Goal: Check status: Check status

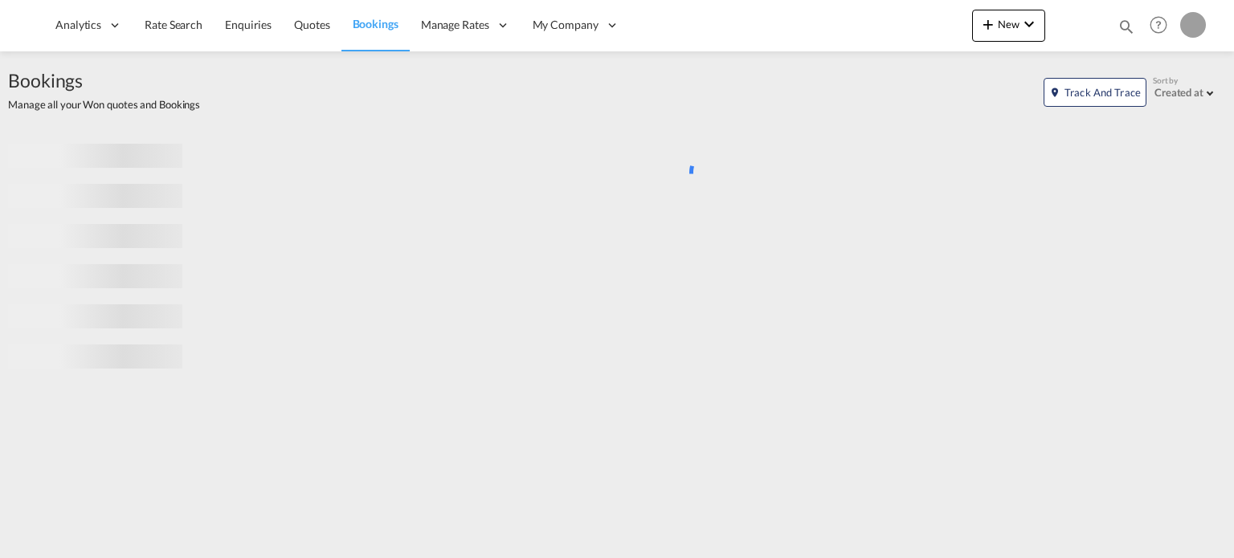
click at [1130, 27] on md-icon "icon-magnify" at bounding box center [1126, 27] width 18 height 18
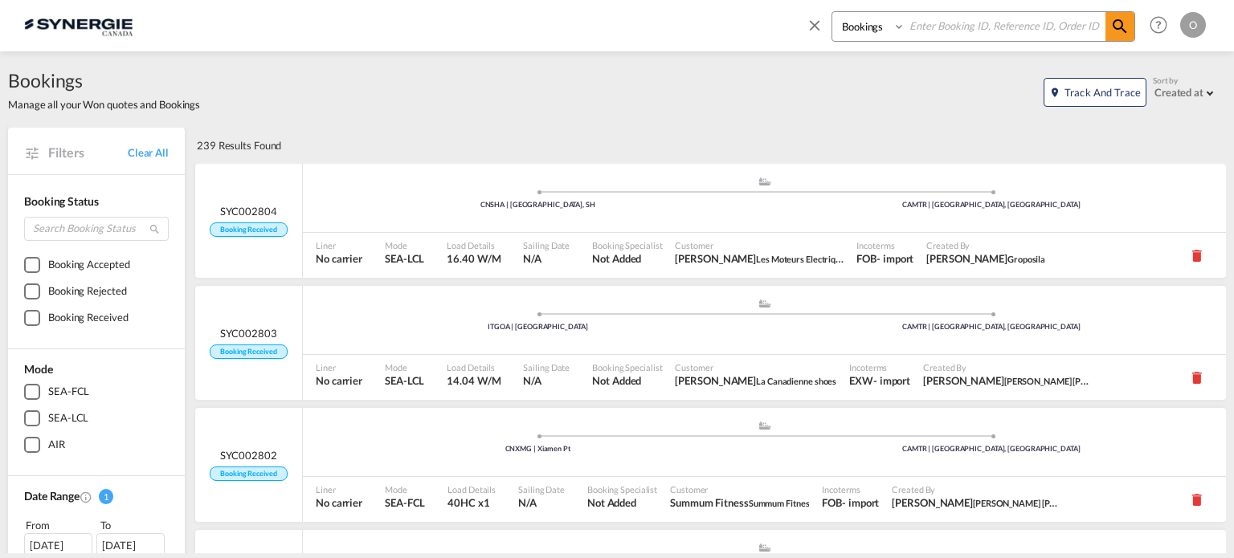
click at [851, 23] on select "Bookings Quotes Enquiries" at bounding box center [870, 26] width 76 height 29
select select "Quotes"
click at [832, 12] on select "Bookings Quotes Enquiries" at bounding box center [870, 26] width 76 height 29
paste input "SYC000013535"
type input "SYC000013535"
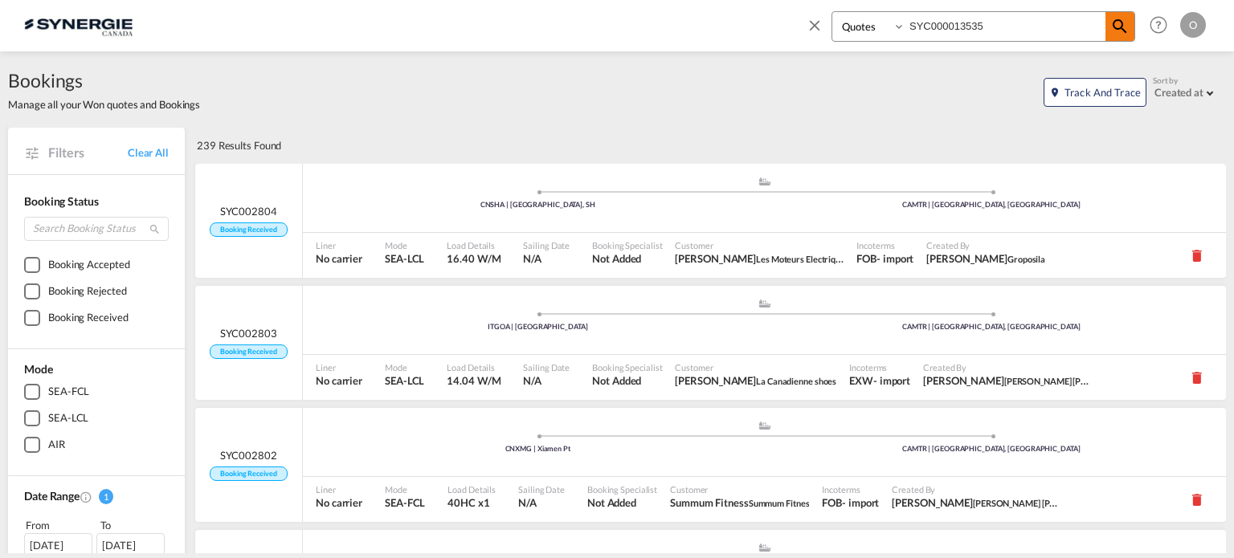
click at [1118, 23] on md-icon "icon-magnify" at bounding box center [1119, 26] width 19 height 19
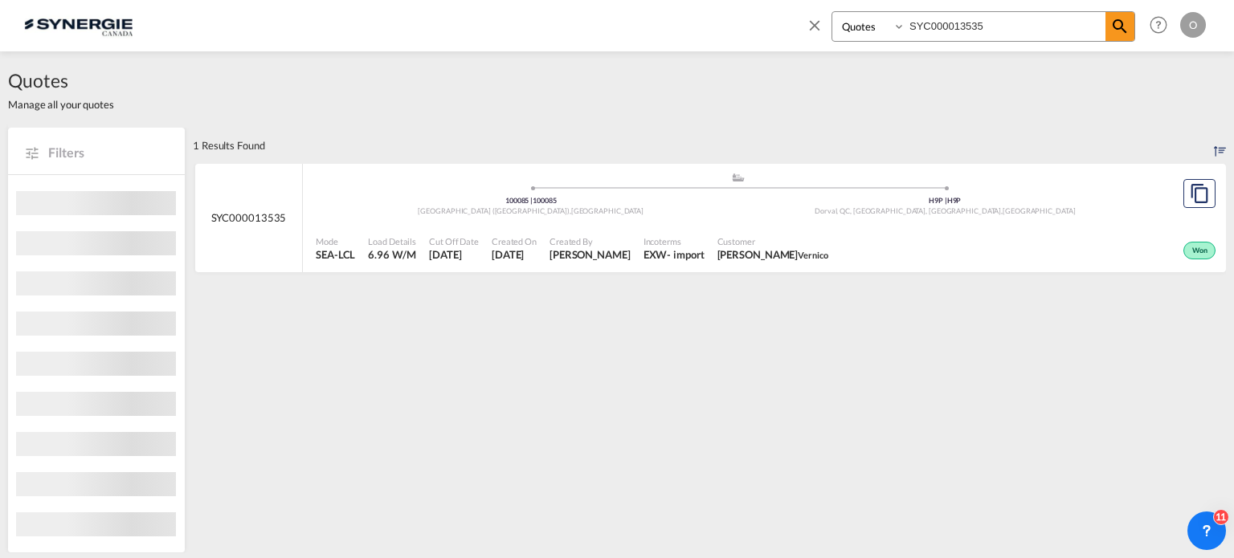
click at [637, 250] on div "Incoterms EXW - import" at bounding box center [674, 249] width 74 height 40
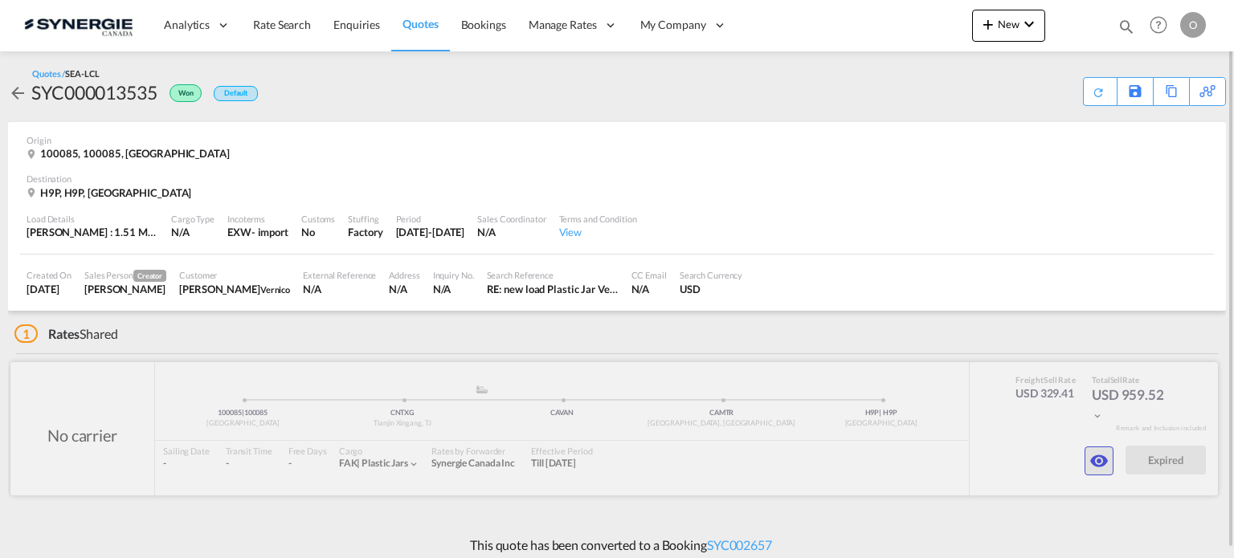
click at [1091, 455] on md-icon "icon-eye" at bounding box center [1098, 460] width 19 height 19
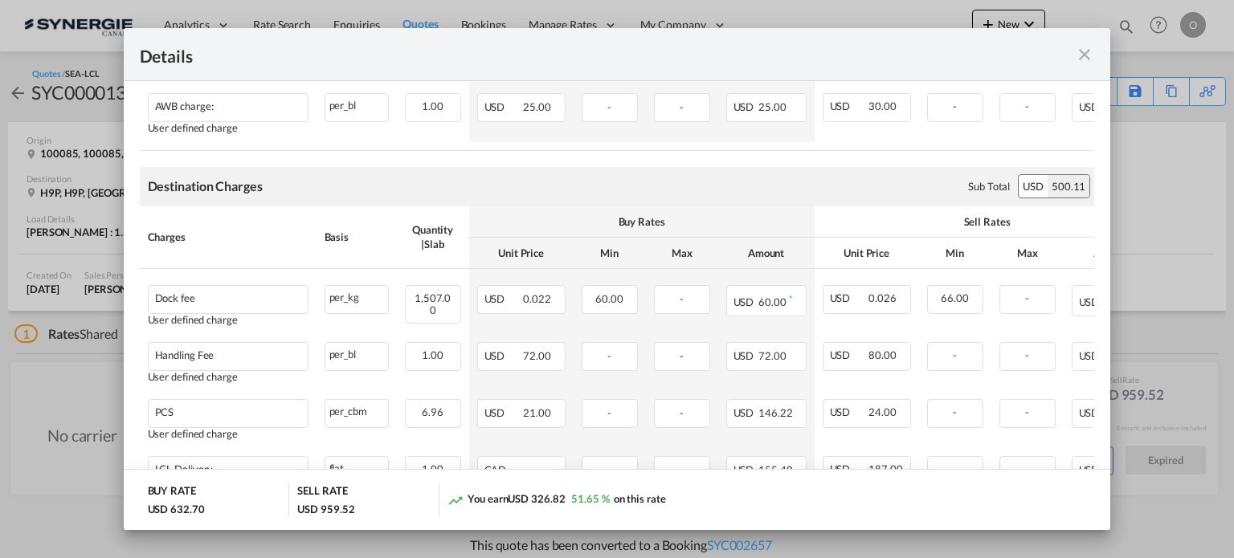
scroll to position [535, 0]
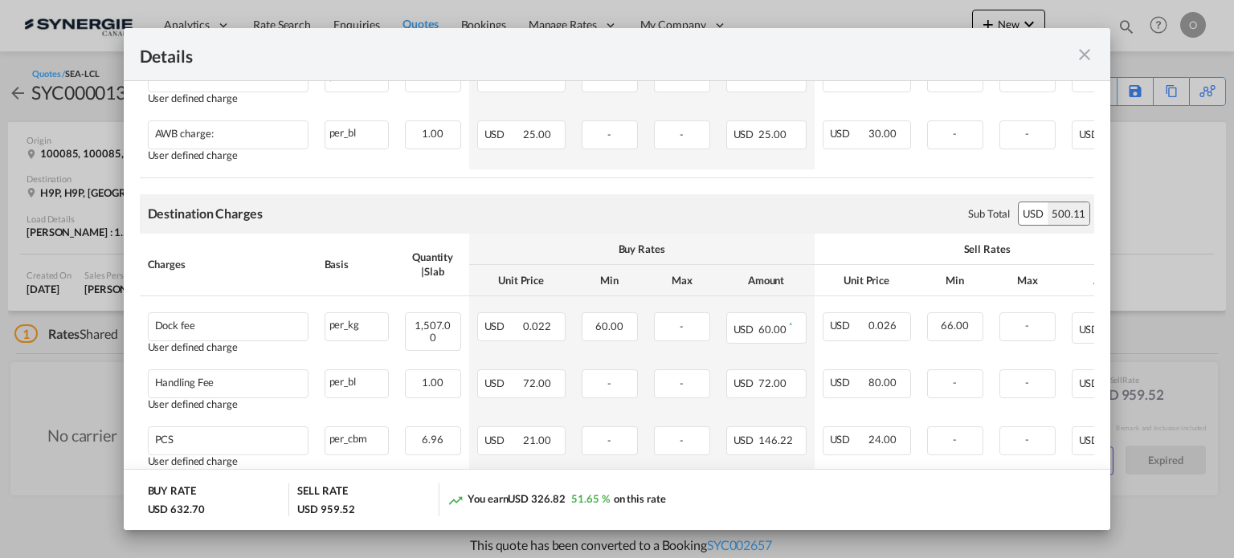
click at [1081, 60] on md-icon "icon-close fg-AAA8AD m-0 cursor" at bounding box center [1084, 54] width 19 height 19
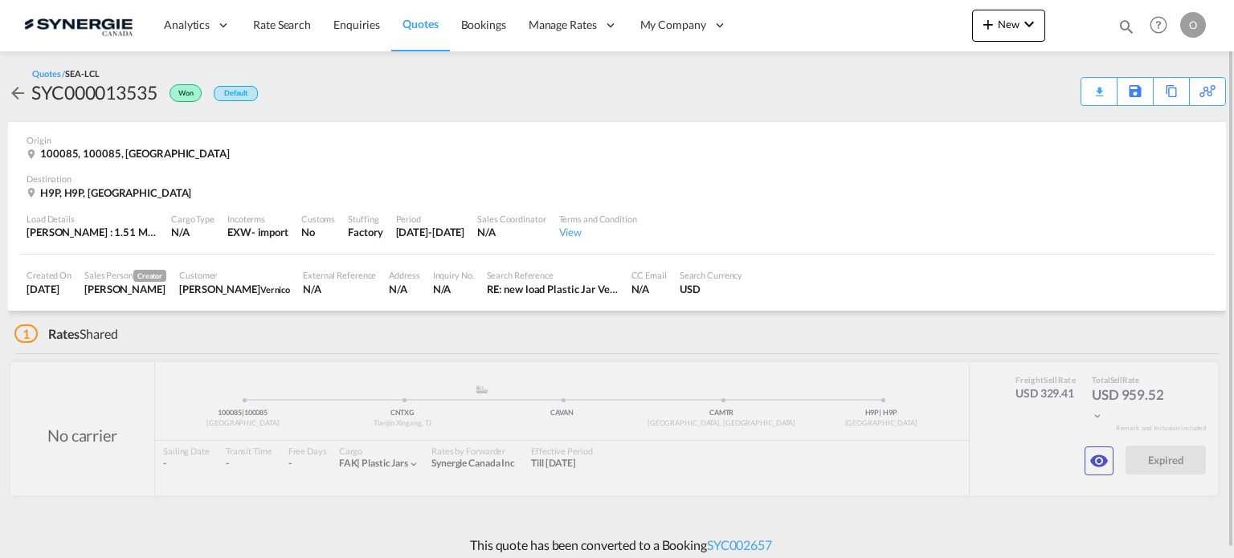
click at [1128, 27] on md-icon "icon-magnify" at bounding box center [1126, 27] width 18 height 18
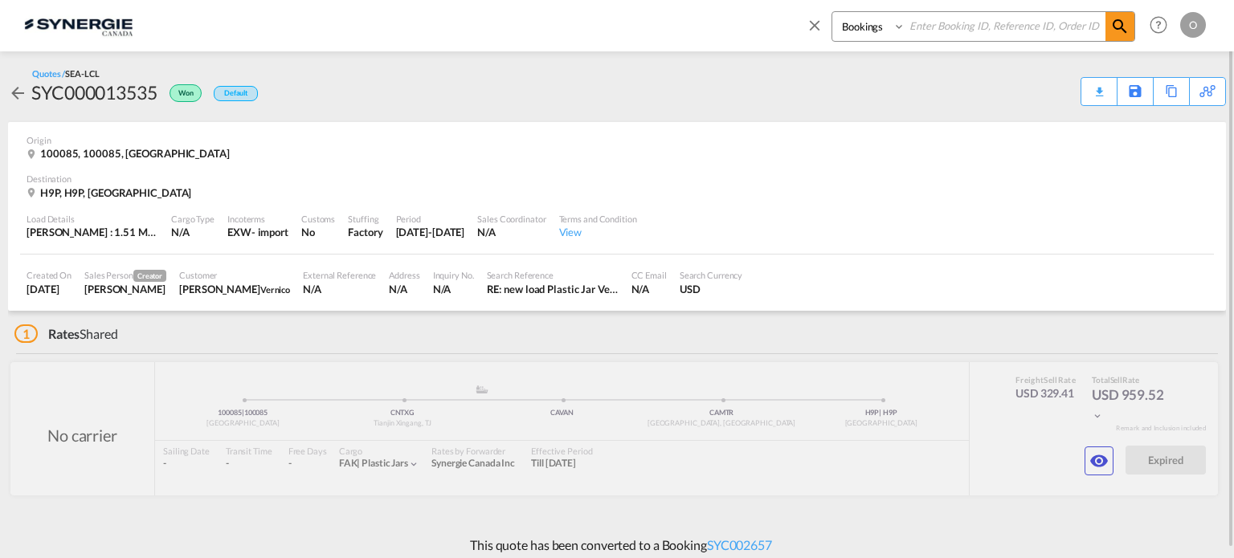
click at [872, 31] on select "Bookings Quotes Enquiries" at bounding box center [870, 26] width 76 height 29
select select "Quotes"
click at [832, 12] on select "Bookings Quotes Enquiries" at bounding box center [870, 26] width 76 height 29
click at [940, 31] on input at bounding box center [1005, 26] width 200 height 28
paste input "SYC000013535"
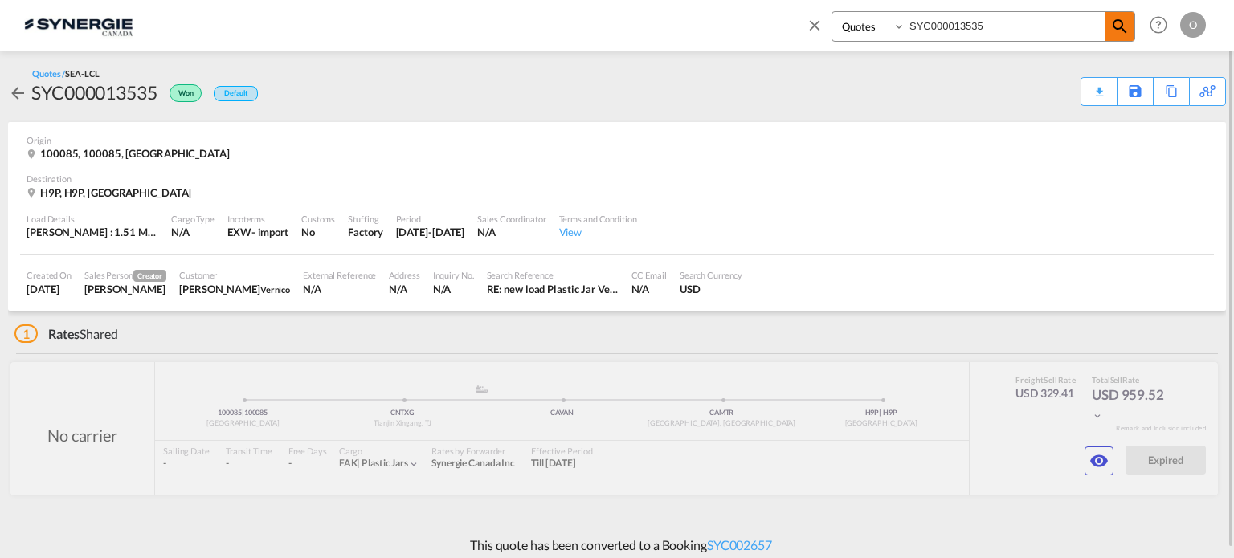
type input "SYC000013535"
click at [1119, 23] on md-icon "icon-magnify" at bounding box center [1119, 26] width 19 height 19
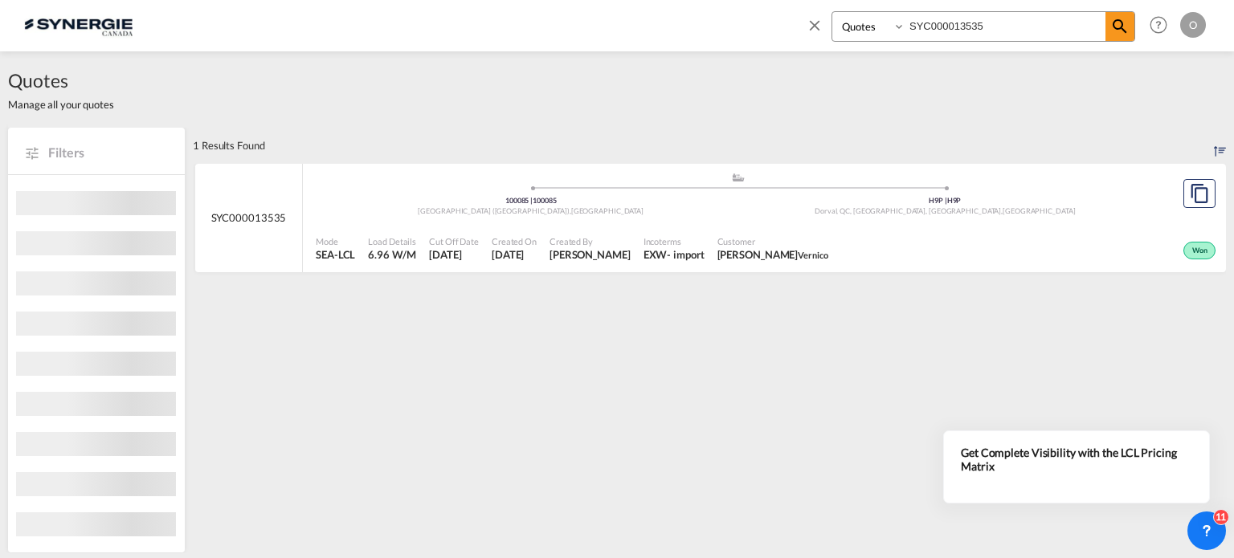
click at [617, 240] on span "Created By" at bounding box center [589, 241] width 81 height 12
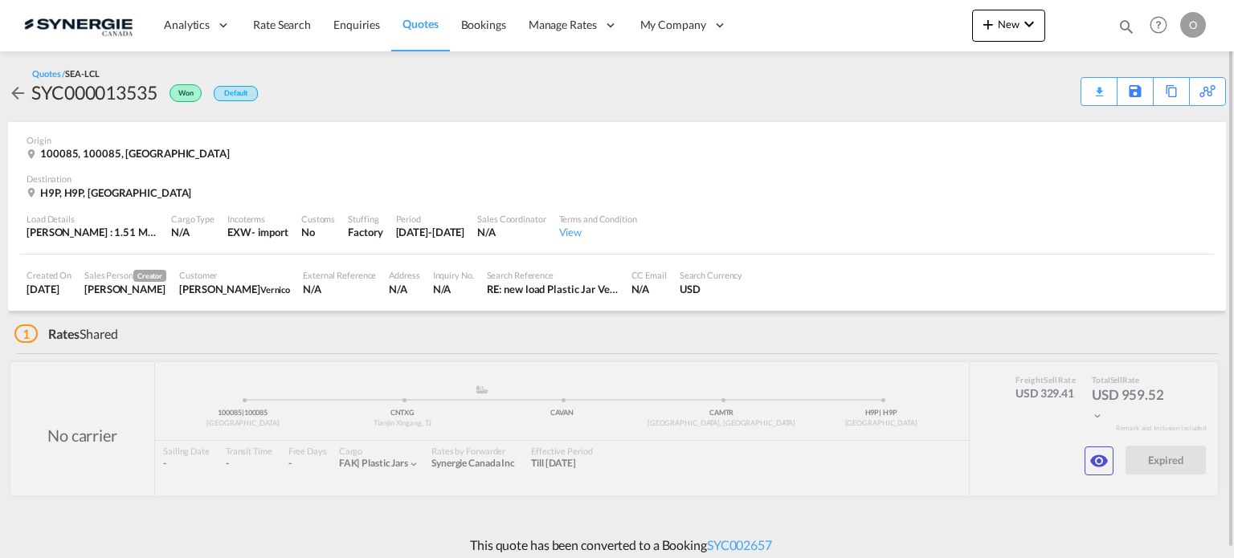
click at [1122, 25] on md-icon "icon-magnify" at bounding box center [1126, 27] width 18 height 18
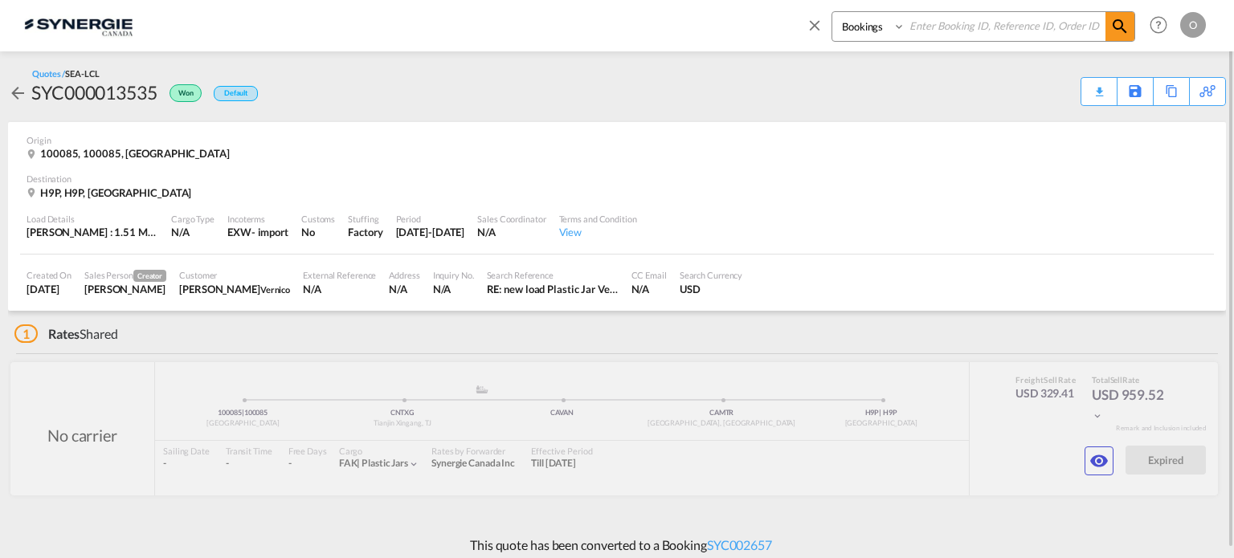
click at [863, 18] on select "Bookings Quotes Enquiries" at bounding box center [870, 26] width 76 height 29
select select "Quotes"
click at [832, 12] on select "Bookings Quotes Enquiries" at bounding box center [870, 26] width 76 height 29
click at [914, 26] on input at bounding box center [1005, 26] width 200 height 28
paste input "SYC000013591"
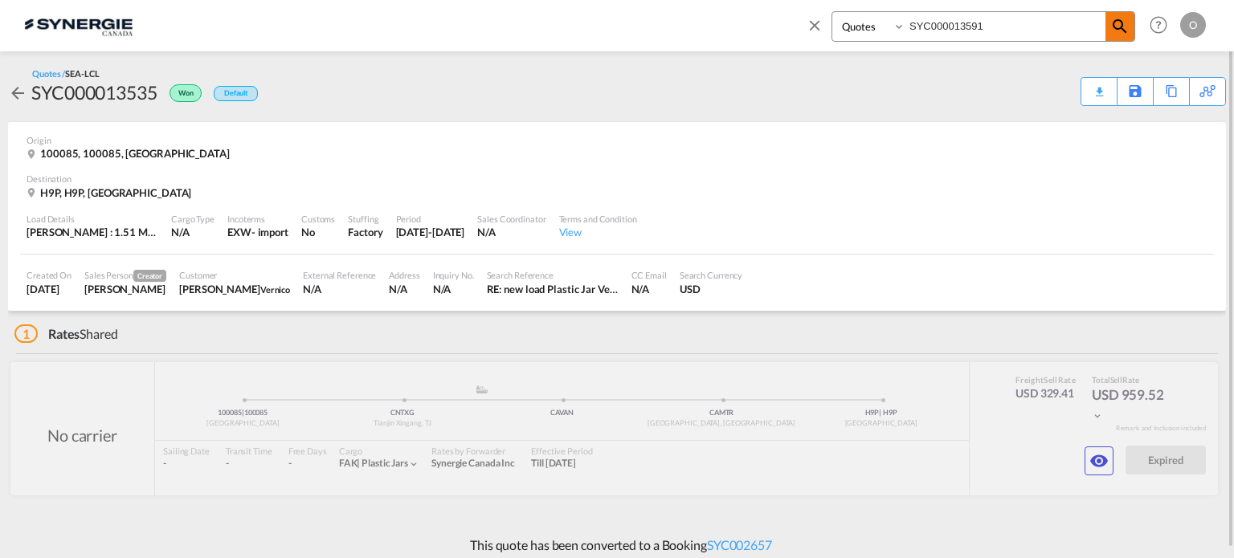
type input "SYC000013591"
click at [1111, 31] on md-icon "icon-magnify" at bounding box center [1119, 26] width 19 height 19
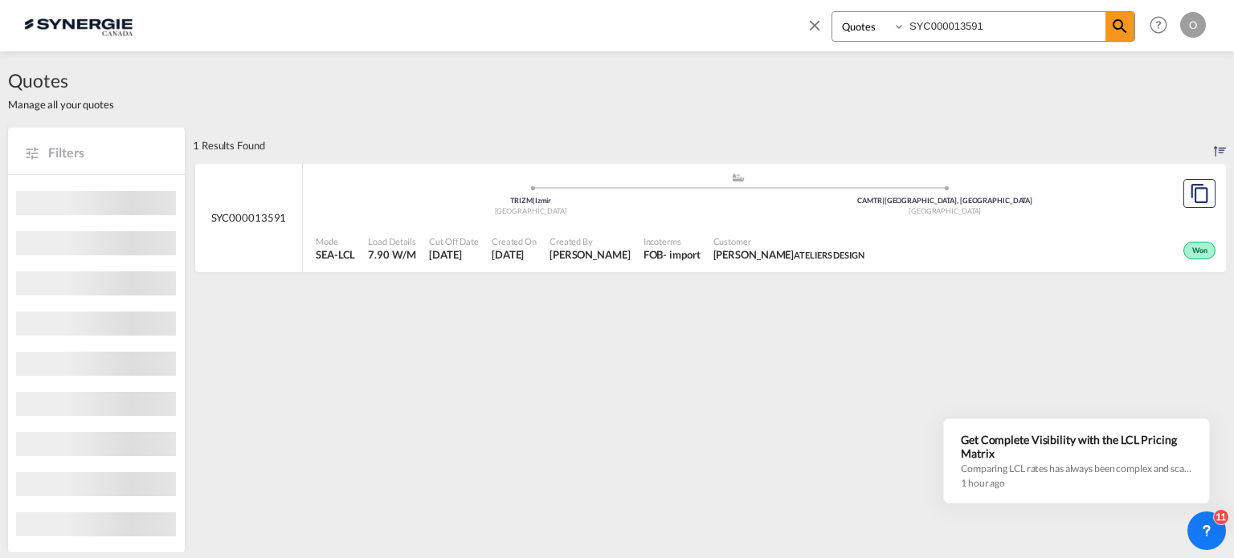
click at [598, 243] on span "Created By" at bounding box center [589, 241] width 81 height 12
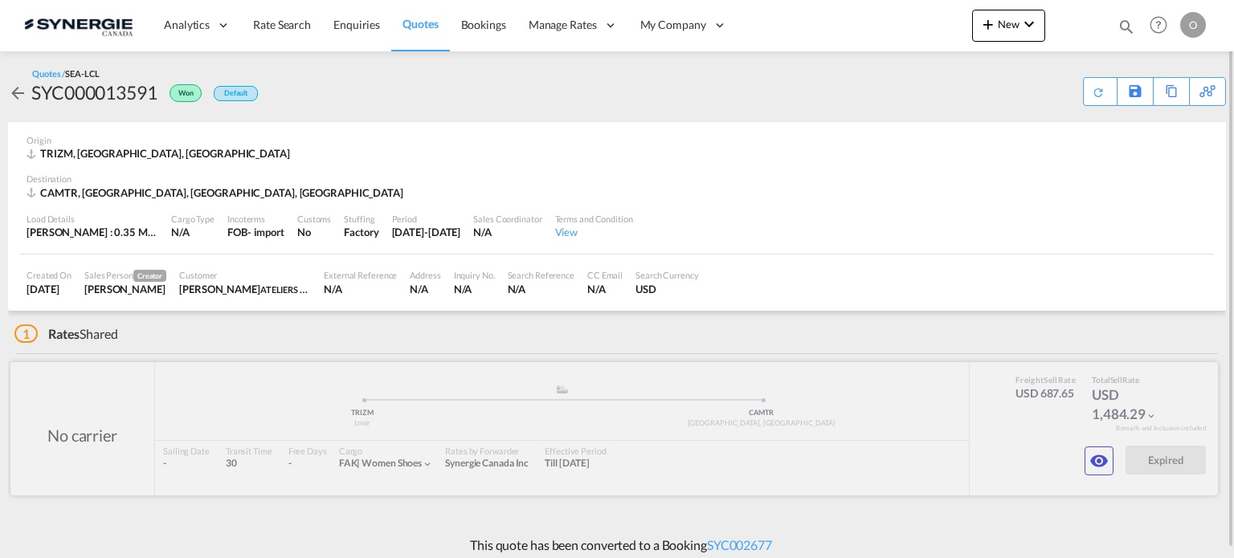
click at [740, 434] on div at bounding box center [613, 428] width 1207 height 133
click at [1096, 456] on md-icon "icon-eye" at bounding box center [1098, 460] width 19 height 19
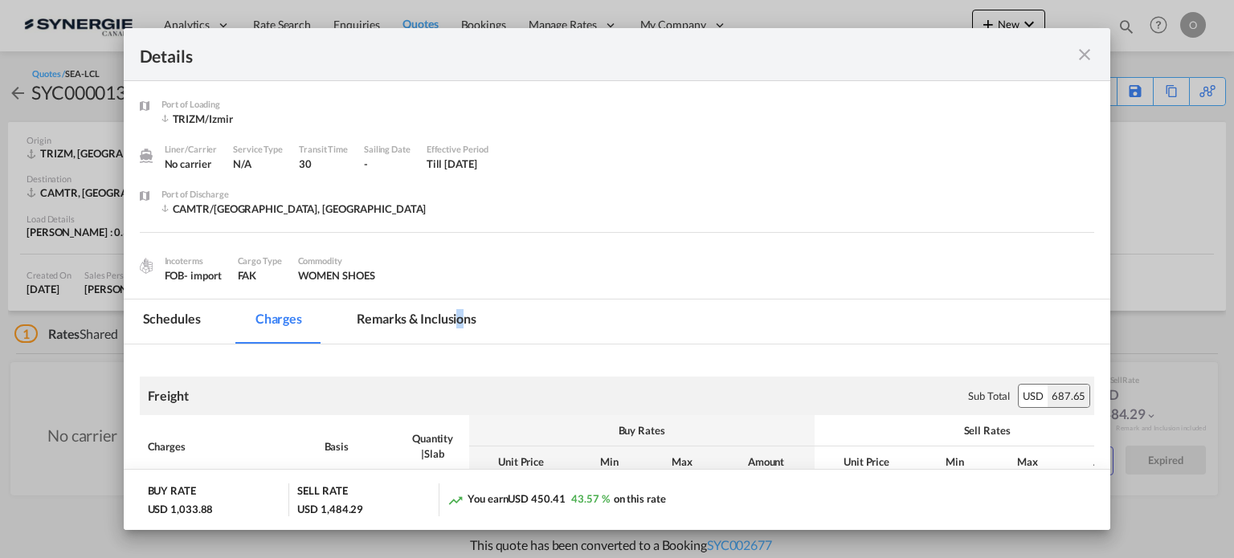
click at [459, 325] on md-tab-item "Remarks & Inclusions" at bounding box center [416, 322] width 158 height 44
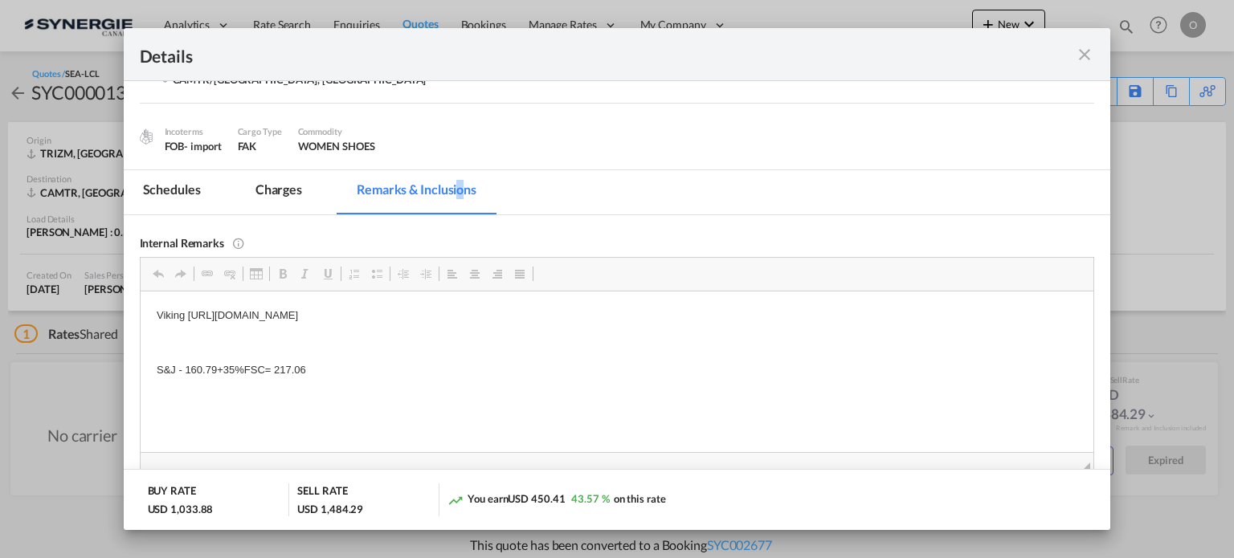
scroll to position [183, 0]
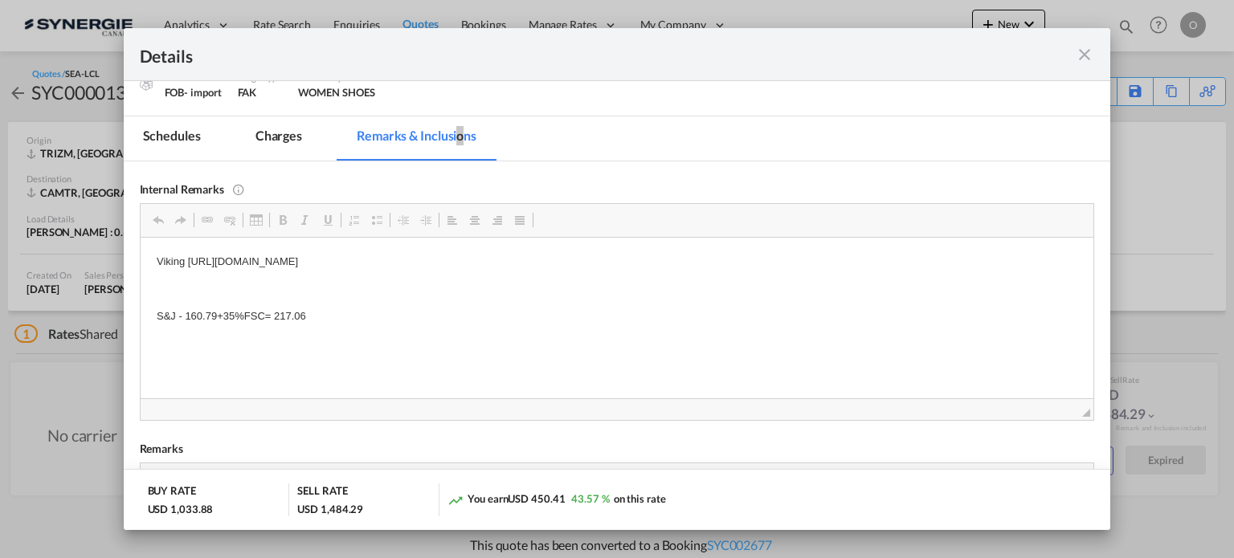
drag, startPoint x: 304, startPoint y: 315, endPoint x: 152, endPoint y: 316, distance: 151.8
drag, startPoint x: 152, startPoint y: 316, endPoint x: 310, endPoint y: 312, distance: 158.3
click at [310, 312] on html "Viking https://app.frontapp.com/open/cnv_q11b6j3?key=CSGjVSqzJXuWGkrXd7taIiEM-2…" at bounding box center [616, 288] width 953 height 103
copy p "S&J - 160.79+35%FSC= 217.06"
click at [1085, 55] on md-icon "icon-close fg-AAA8AD m-0 cursor" at bounding box center [1084, 54] width 19 height 19
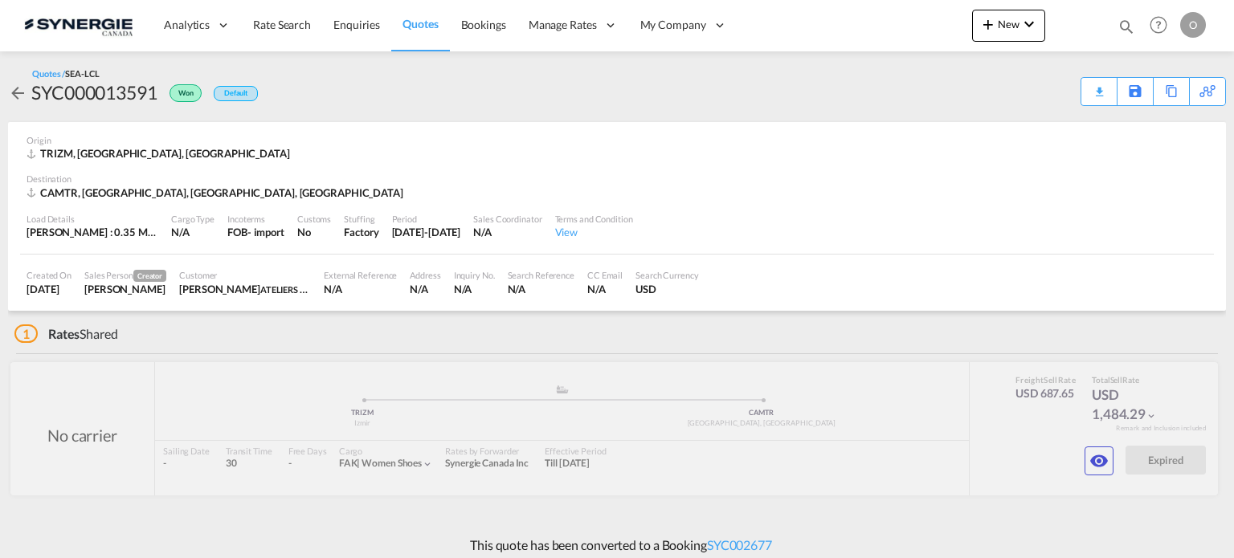
scroll to position [71, 0]
